Goal: Information Seeking & Learning: Learn about a topic

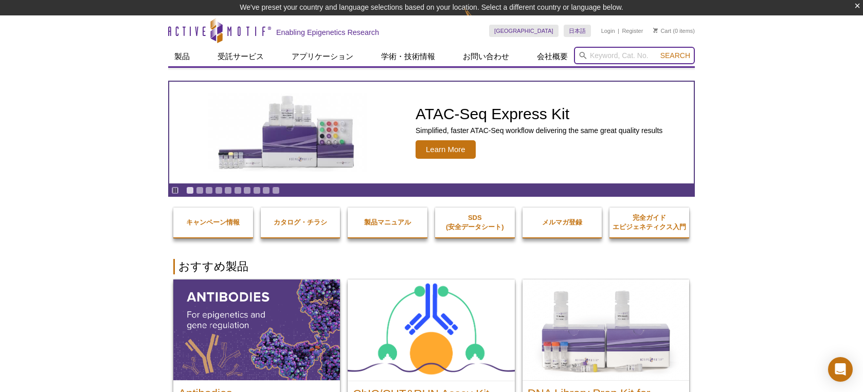
click at [623, 55] on input "search" at bounding box center [634, 55] width 121 height 17
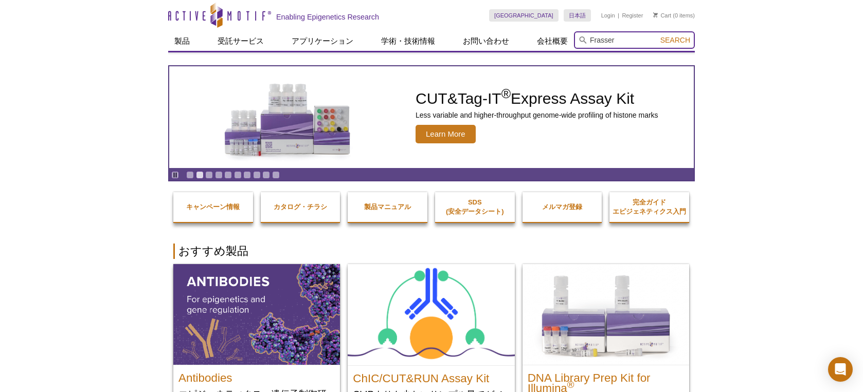
type input "Frasser"
click at [680, 41] on span "Search" at bounding box center [675, 40] width 30 height 8
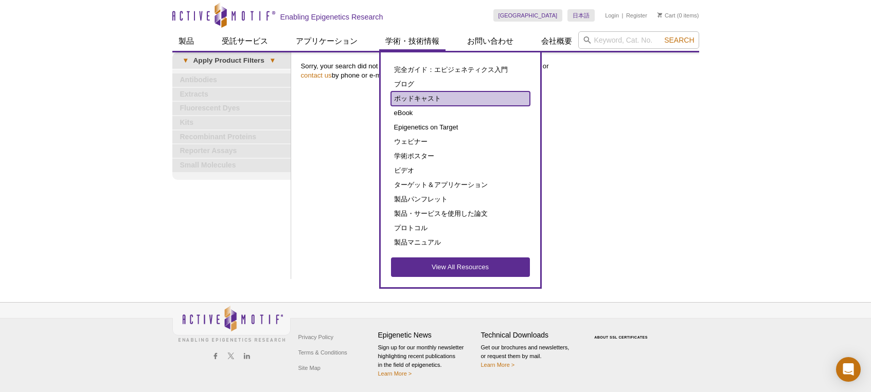
click at [408, 98] on link "ポッドキャスト" at bounding box center [460, 99] width 139 height 14
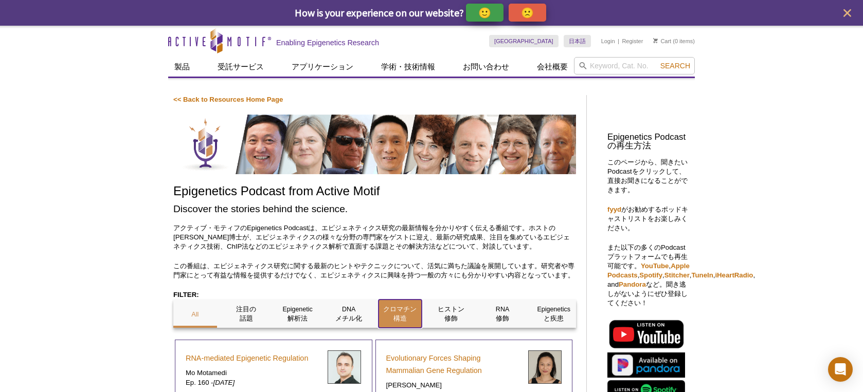
click at [404, 318] on p "クロマチン 構造" at bounding box center [400, 314] width 44 height 19
click at [406, 322] on p "クロマチン 構造" at bounding box center [400, 314] width 44 height 19
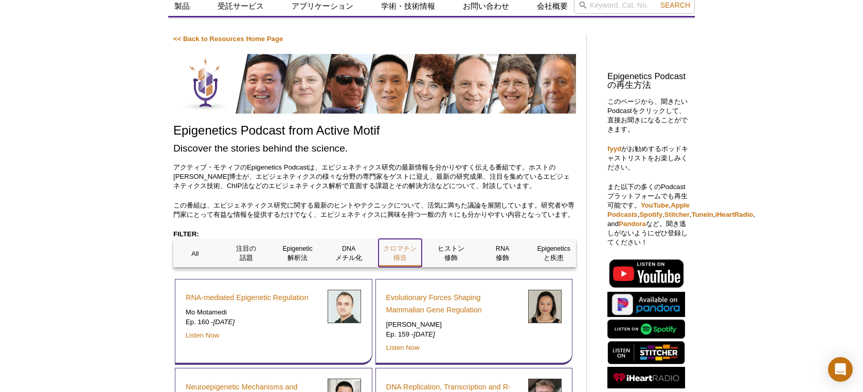
scroll to position [154, 0]
